Goal: Communication & Community: Participate in discussion

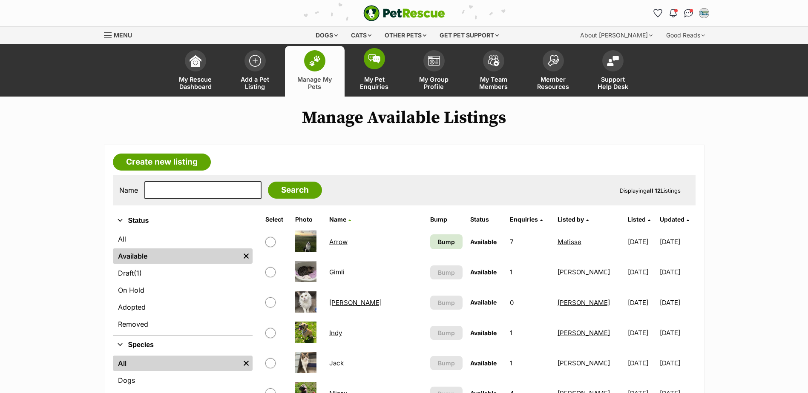
click at [370, 62] on img at bounding box center [374, 58] width 12 height 9
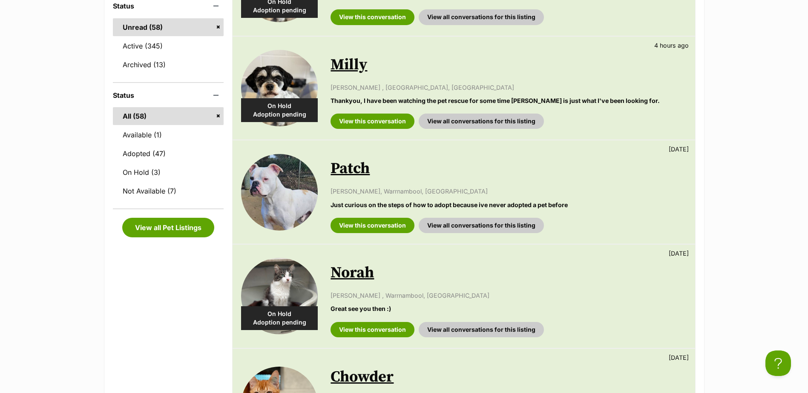
scroll to position [128, 0]
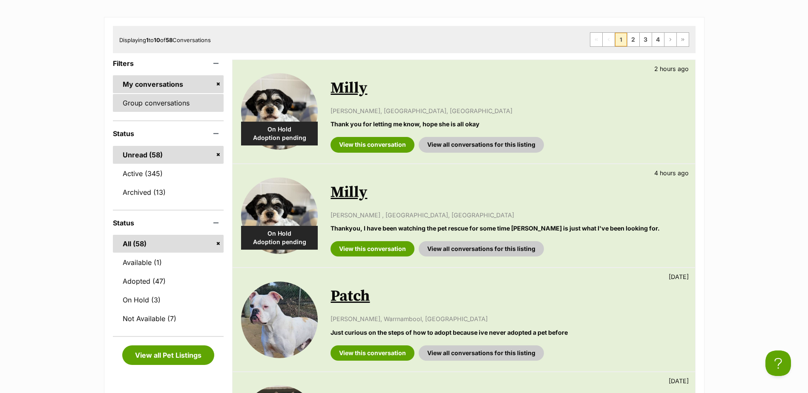
click at [164, 100] on link "Group conversations" at bounding box center [168, 103] width 111 height 18
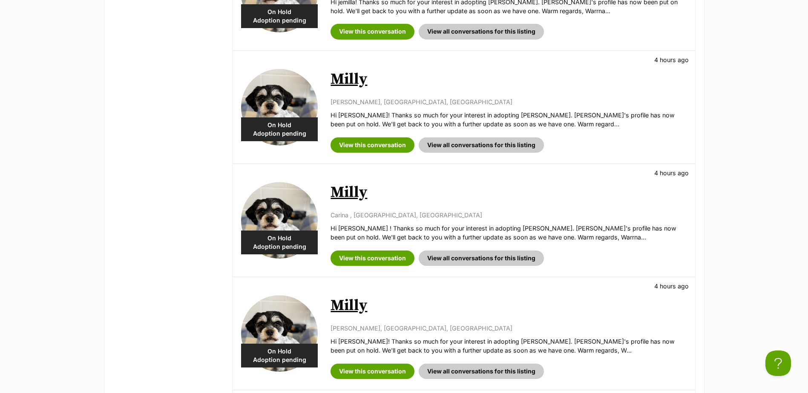
scroll to position [681, 0]
